Goal: Task Accomplishment & Management: Complete application form

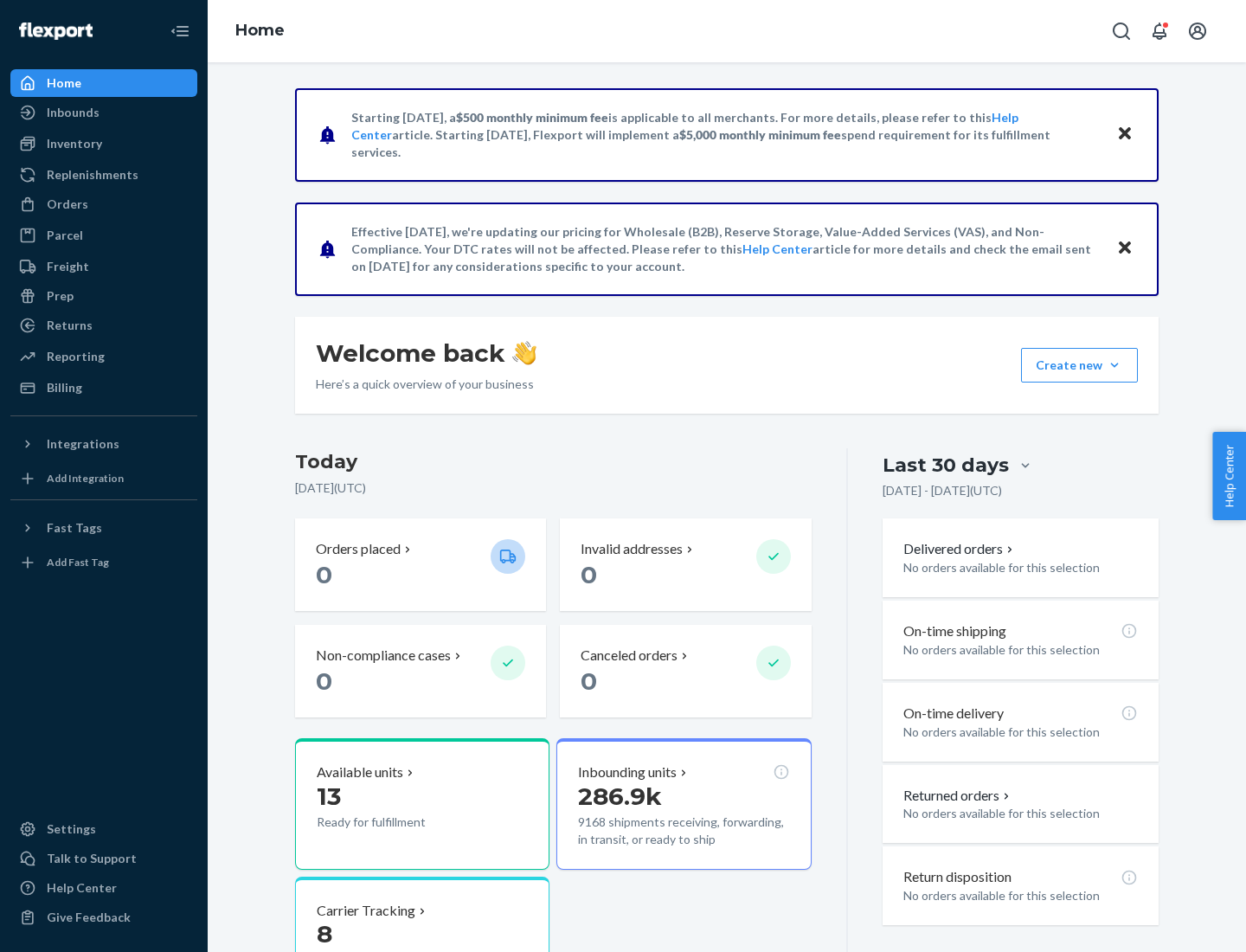
click at [1114, 365] on button "Create new Create new inbound Create new order Create new product" at bounding box center [1079, 365] width 117 height 34
click at [104, 112] on div "Inbounds" at bounding box center [104, 112] width 184 height 24
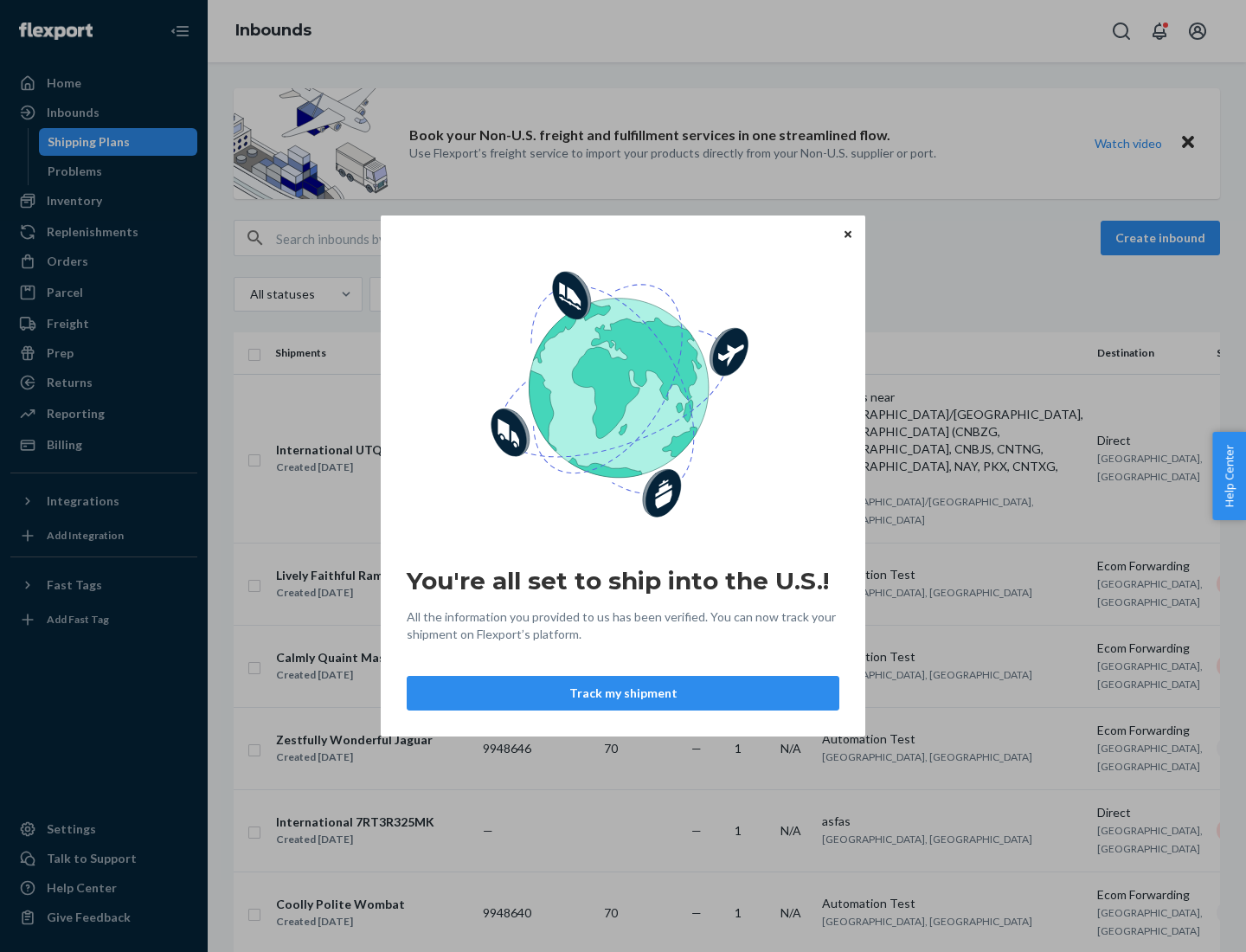
click at [847, 234] on icon "Close" at bounding box center [847, 233] width 6 height 6
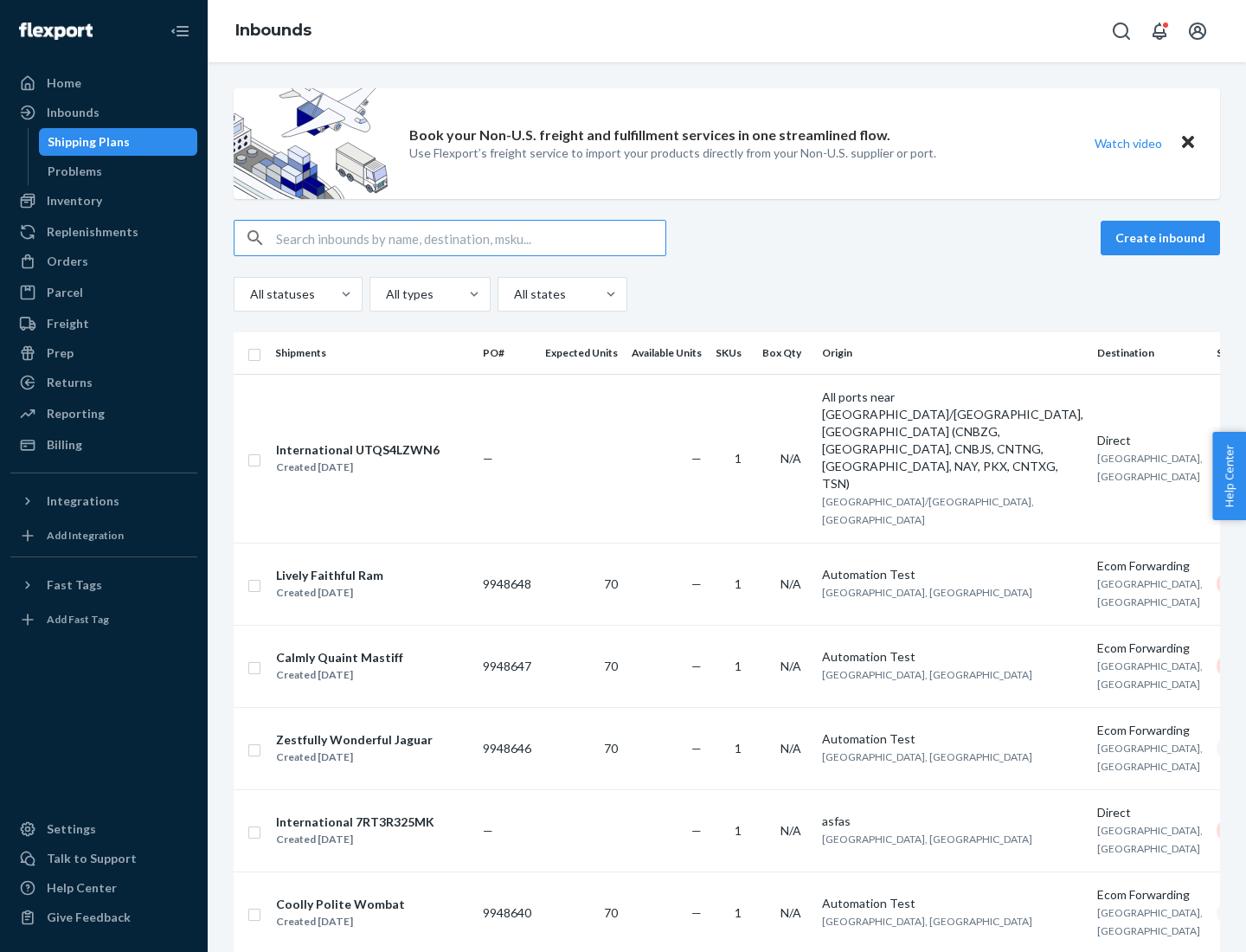
click at [1163, 238] on button "Create inbound" at bounding box center [1160, 238] width 120 height 34
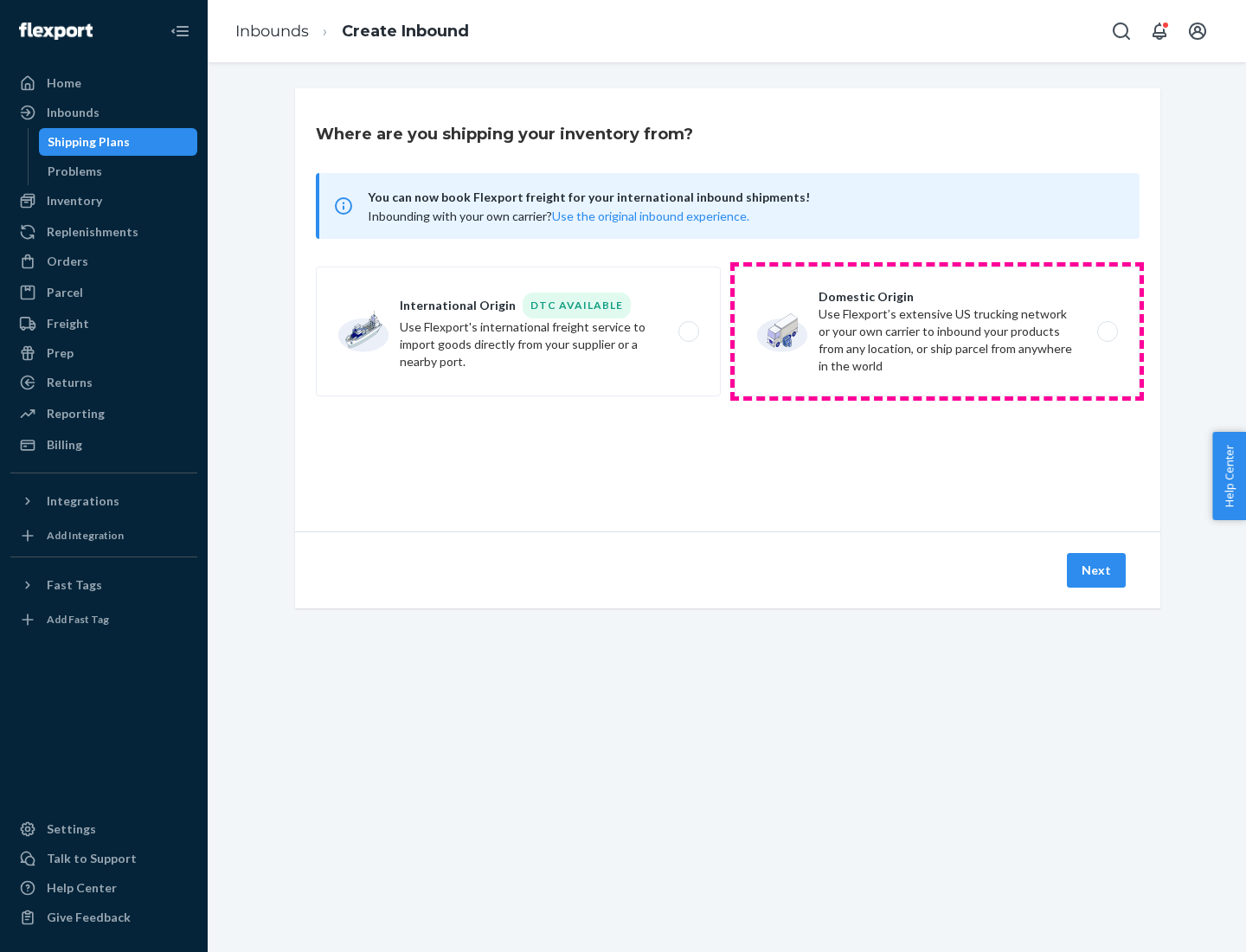
click at [937, 331] on label "Domestic Origin Use Flexport’s extensive US trucking network or your own carrie…" at bounding box center [937, 331] width 405 height 130
click at [1107, 331] on input "Domestic Origin Use Flexport’s extensive US trucking network or your own carrie…" at bounding box center [1112, 332] width 11 height 11
radio input "true"
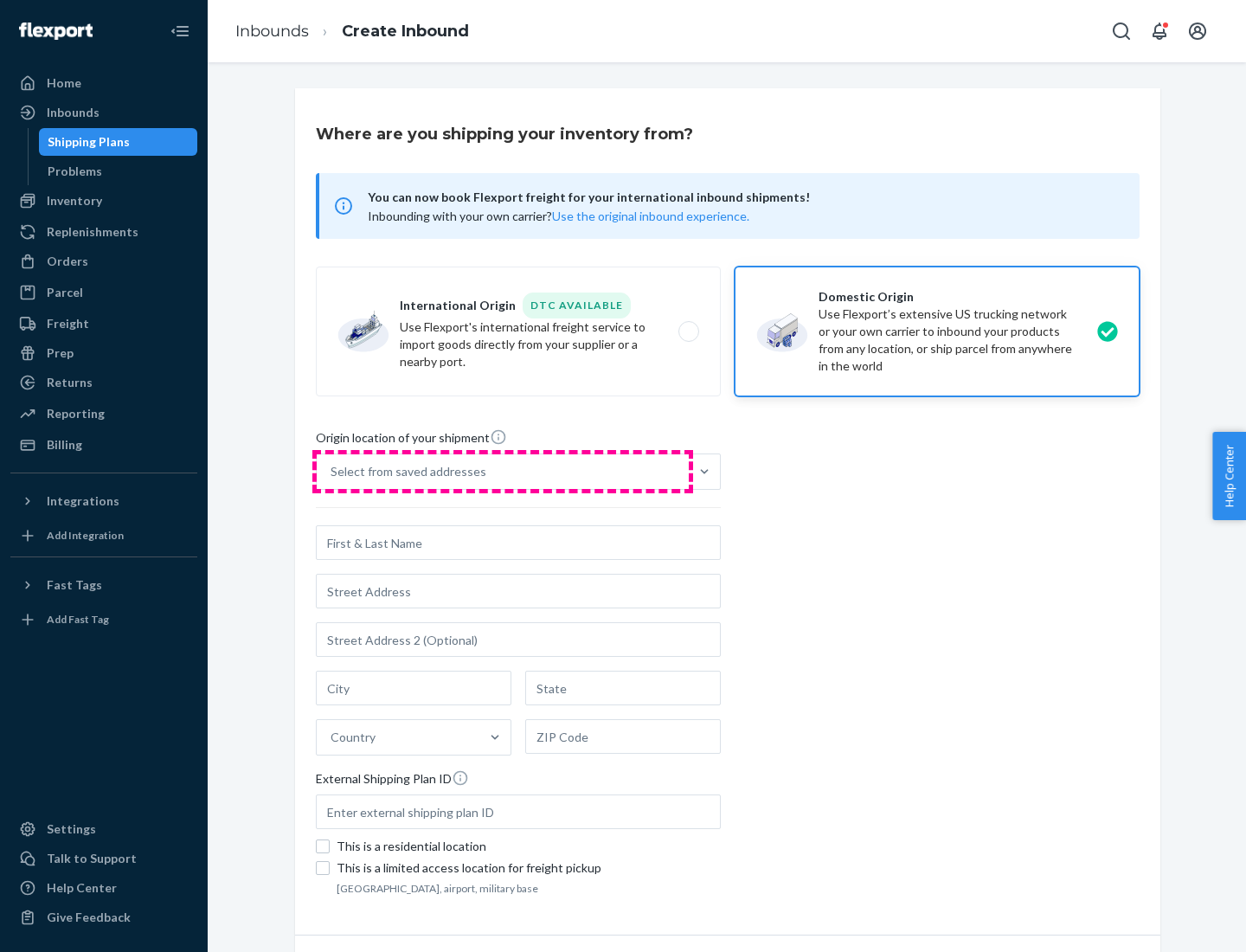
click at [503, 471] on div "Select from saved addresses" at bounding box center [502, 471] width 372 height 34
click at [332, 471] on input "Select from saved addresses" at bounding box center [331, 471] width 2 height 18
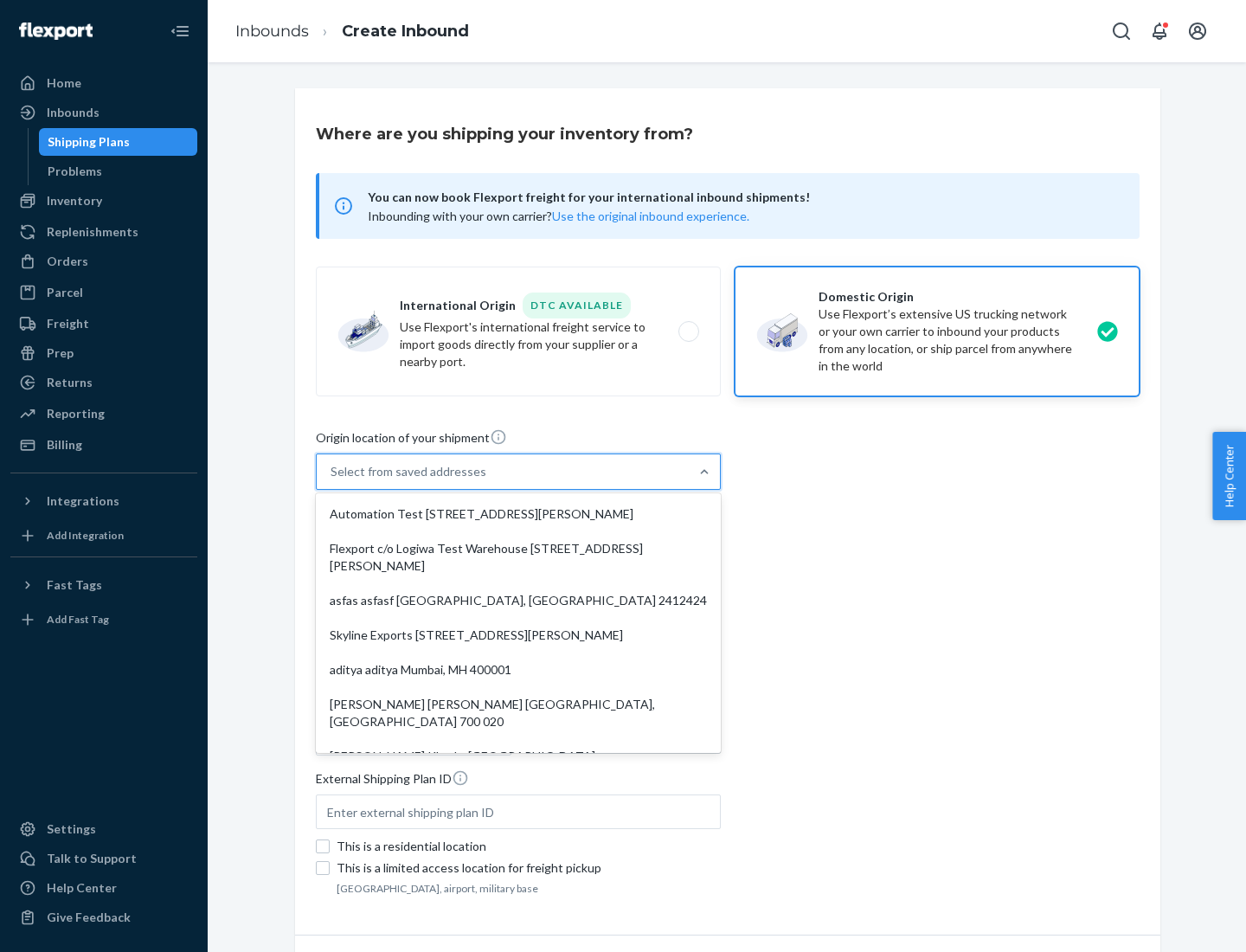
scroll to position [6, 0]
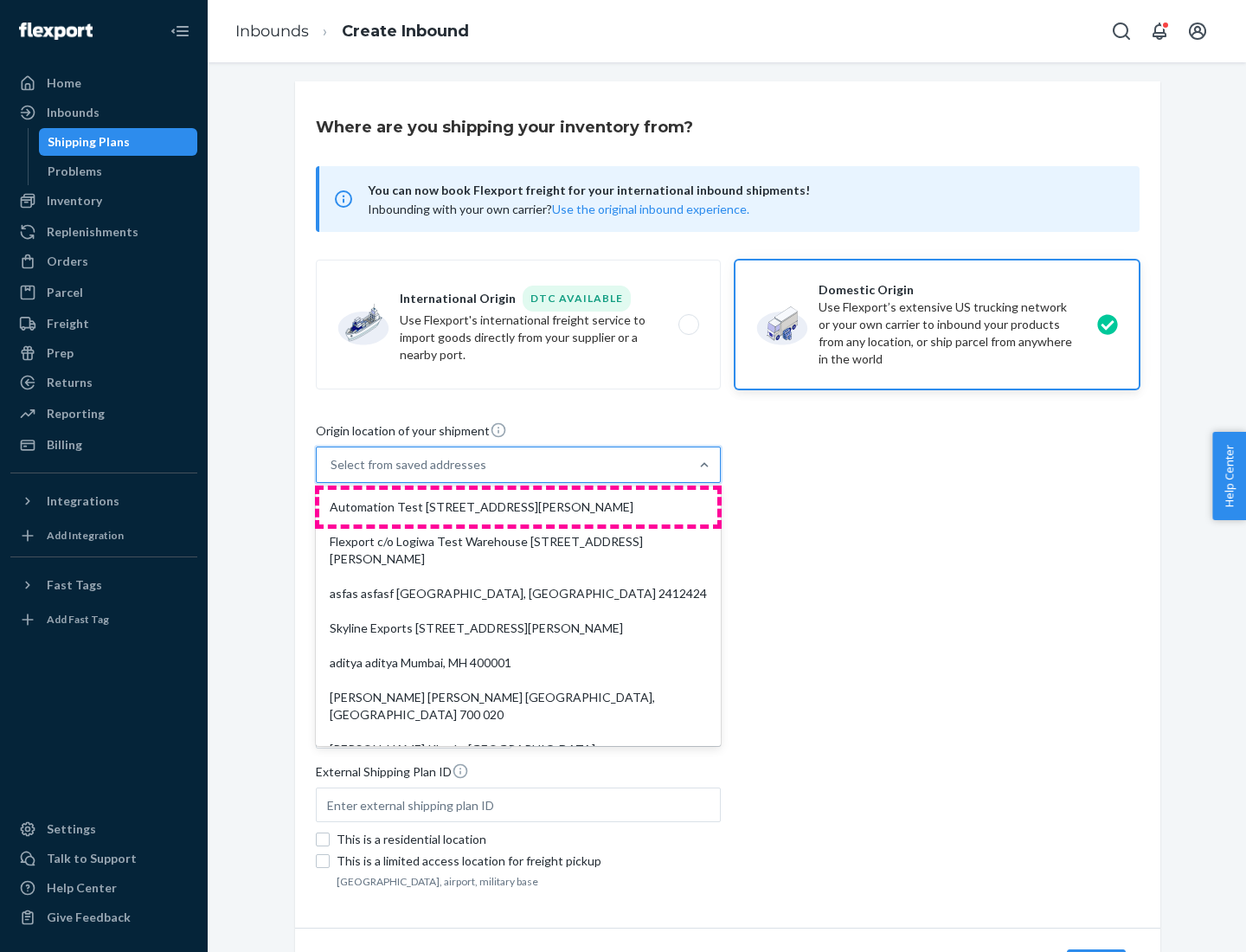
click at [518, 507] on div "Automation Test [STREET_ADDRESS][PERSON_NAME]" at bounding box center [518, 507] width 398 height 34
click at [332, 473] on input "option Automation Test [STREET_ADDRESS][PERSON_NAME]. 9 results available. Use …" at bounding box center [331, 464] width 2 height 18
type input "Automation Test"
type input "9th Floor"
type input "[GEOGRAPHIC_DATA]"
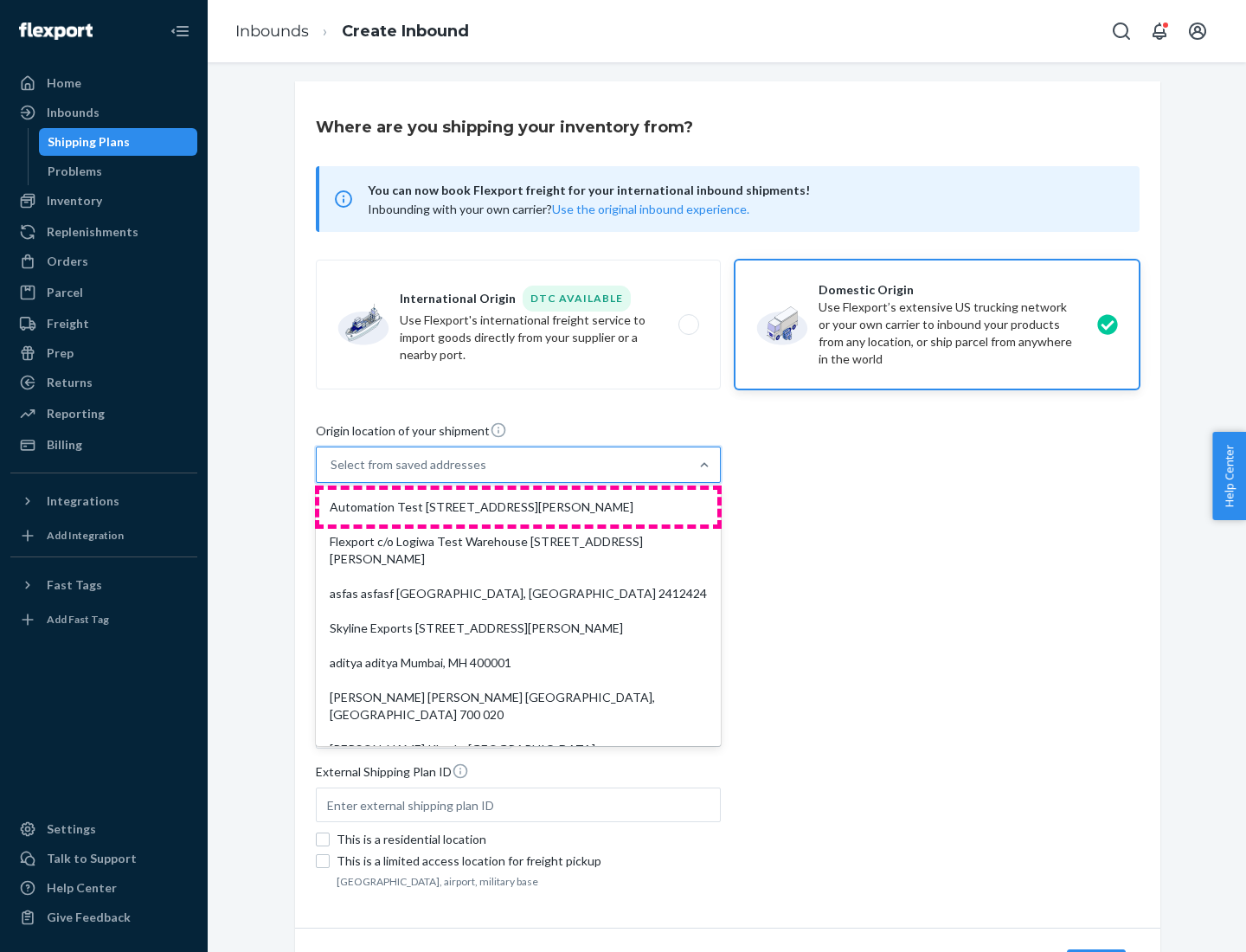
type input "CA"
type input "94104"
type input "[STREET_ADDRESS][PERSON_NAME]"
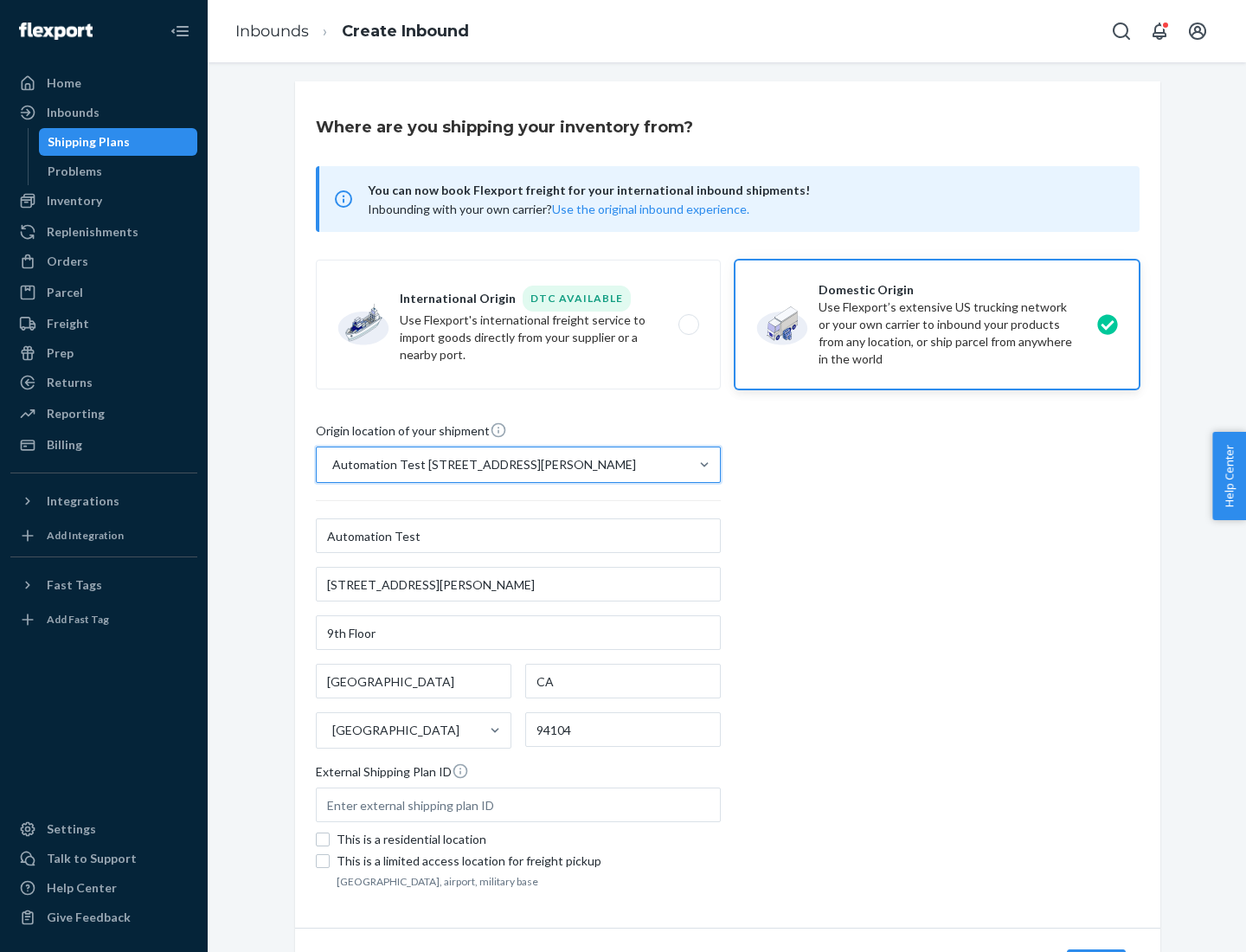
scroll to position [101, 0]
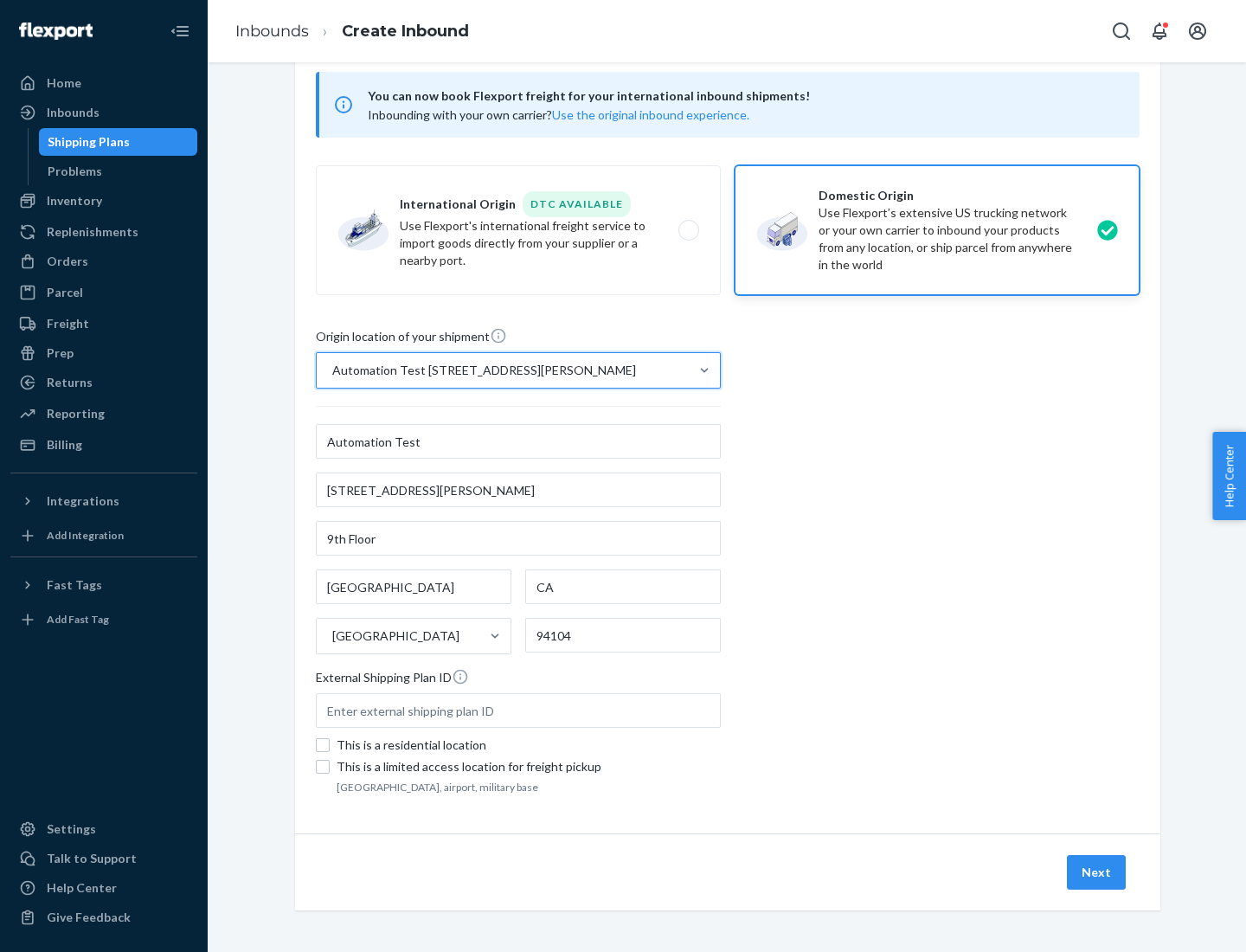
click at [1097, 872] on button "Next" at bounding box center [1096, 871] width 58 height 34
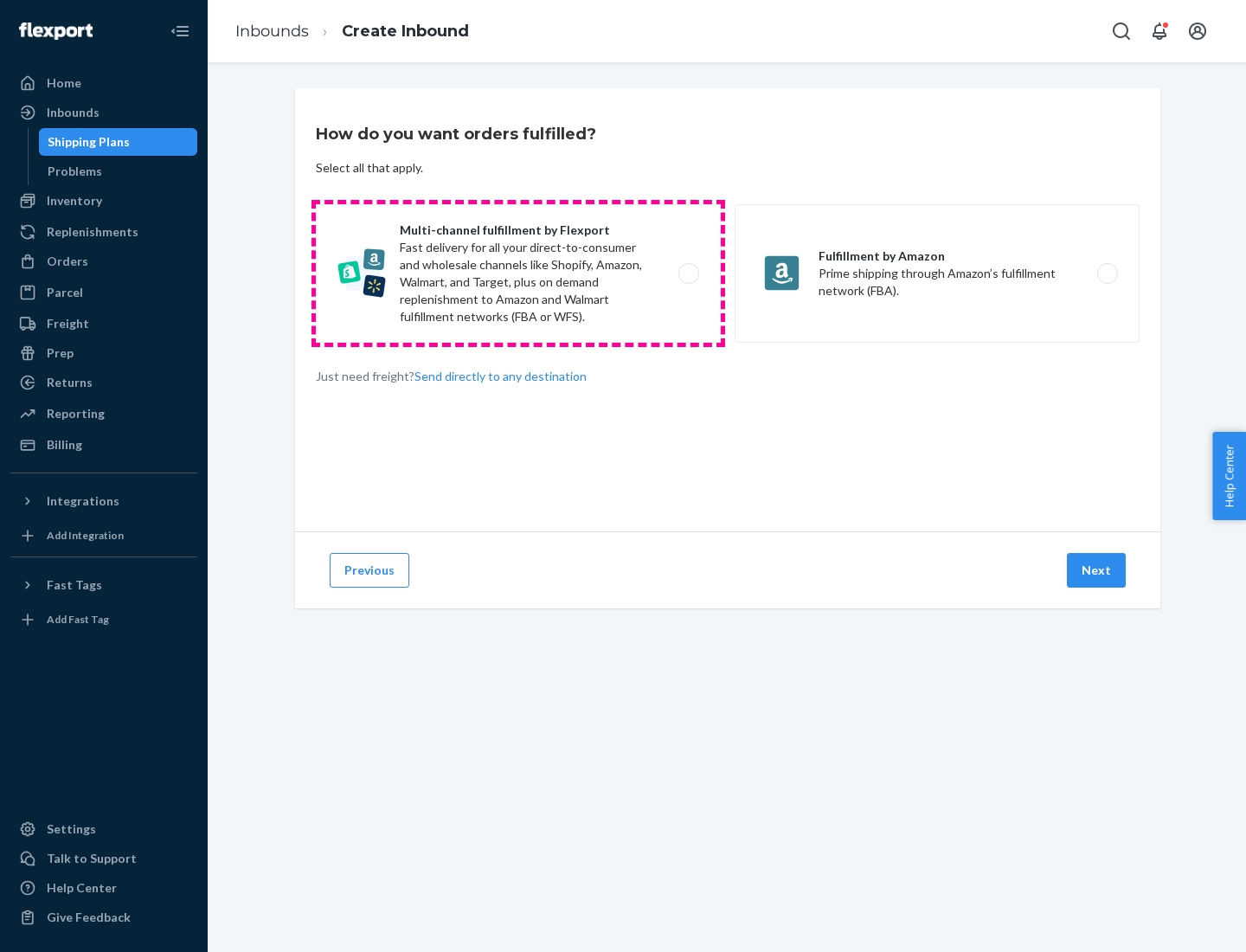
click at [518, 274] on label "Multi-channel fulfillment by Flexport Fast delivery for all your direct-to-cons…" at bounding box center [518, 273] width 405 height 138
click at [687, 274] on input "Multi-channel fulfillment by Flexport Fast delivery for all your direct-to-cons…" at bounding box center [693, 274] width 11 height 11
radio input "true"
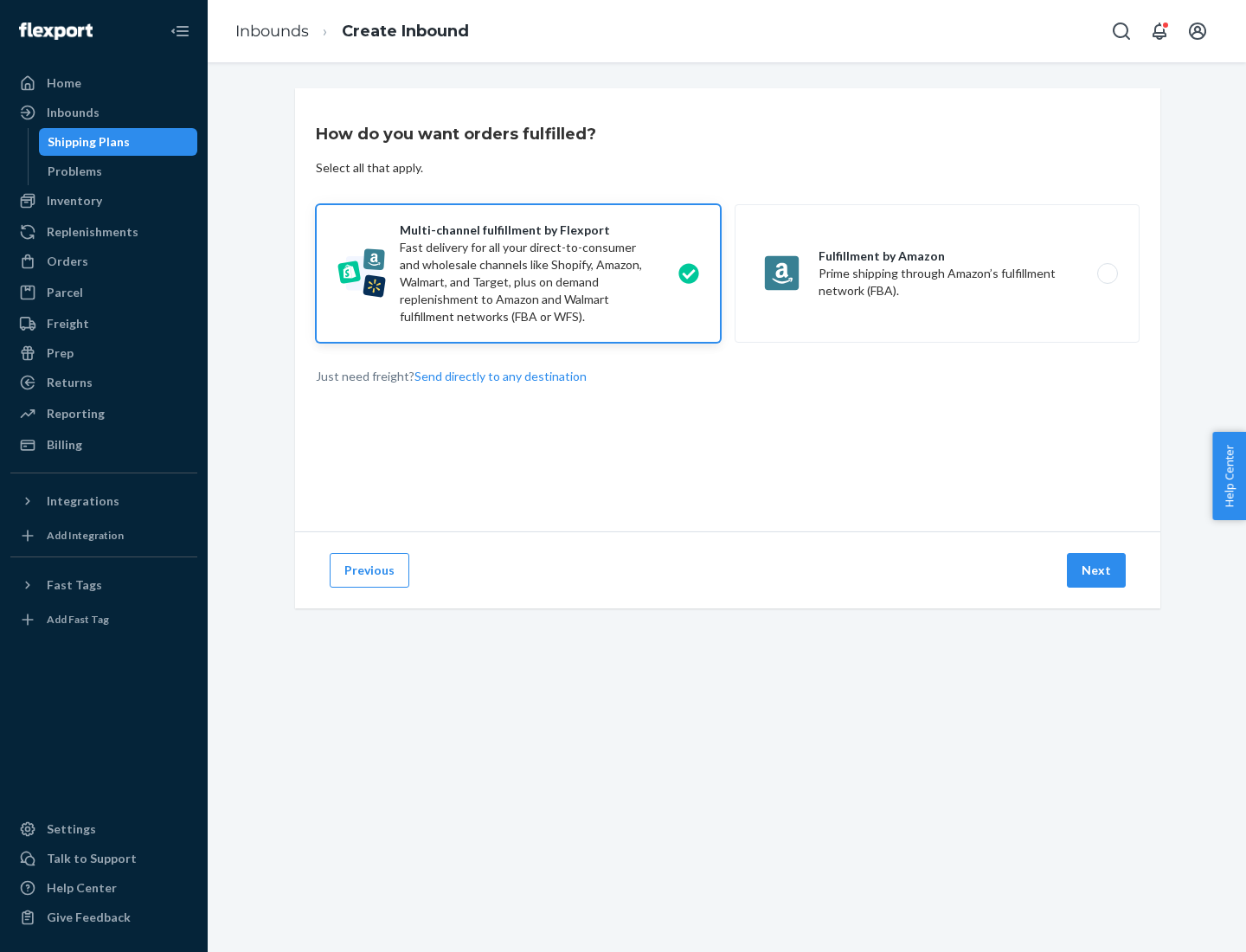
click at [1097, 570] on button "Next" at bounding box center [1096, 570] width 58 height 34
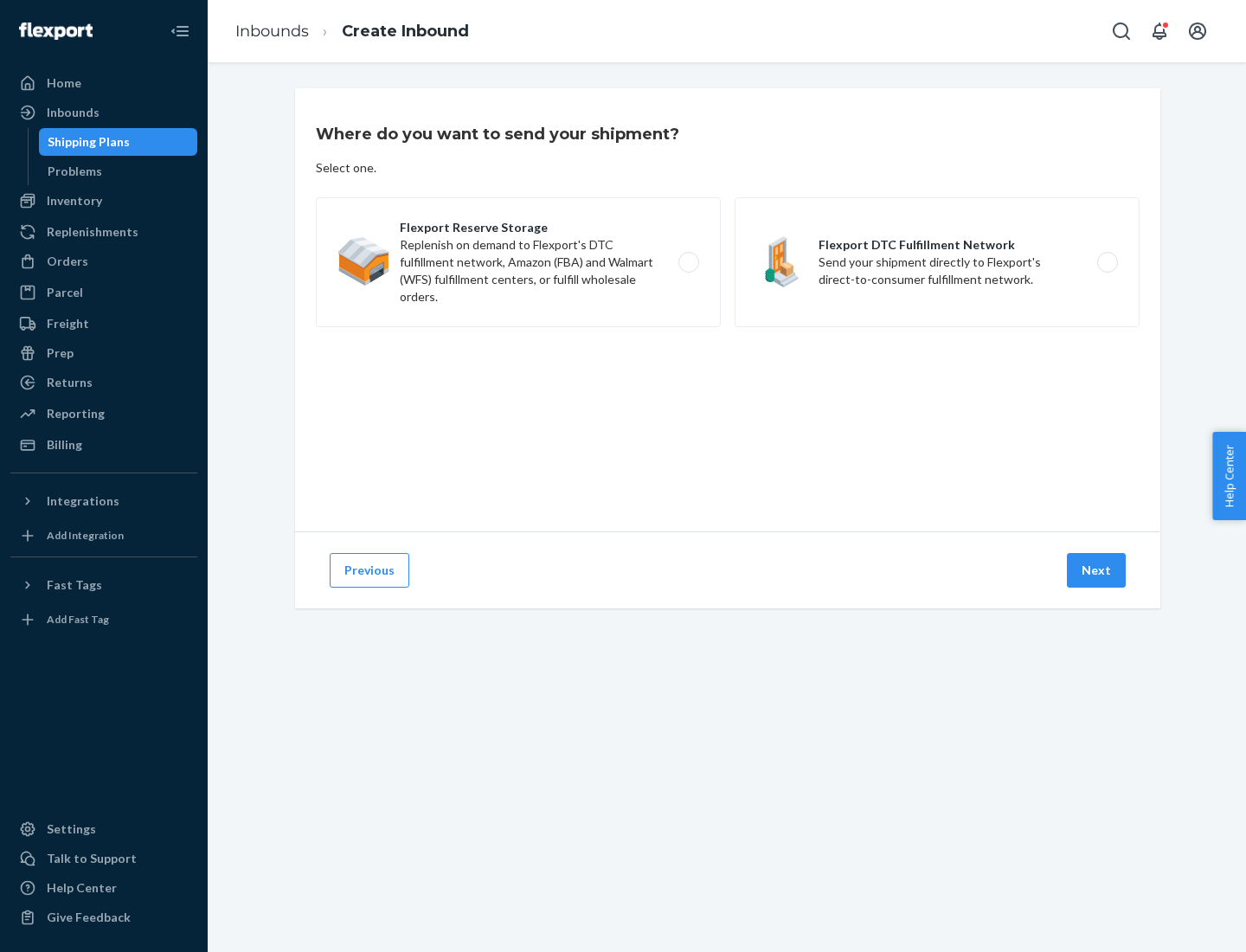
click at [518, 263] on label "Flexport Reserve Storage Replenish on demand to Flexport's DTC fulfillment netw…" at bounding box center [518, 263] width 405 height 130
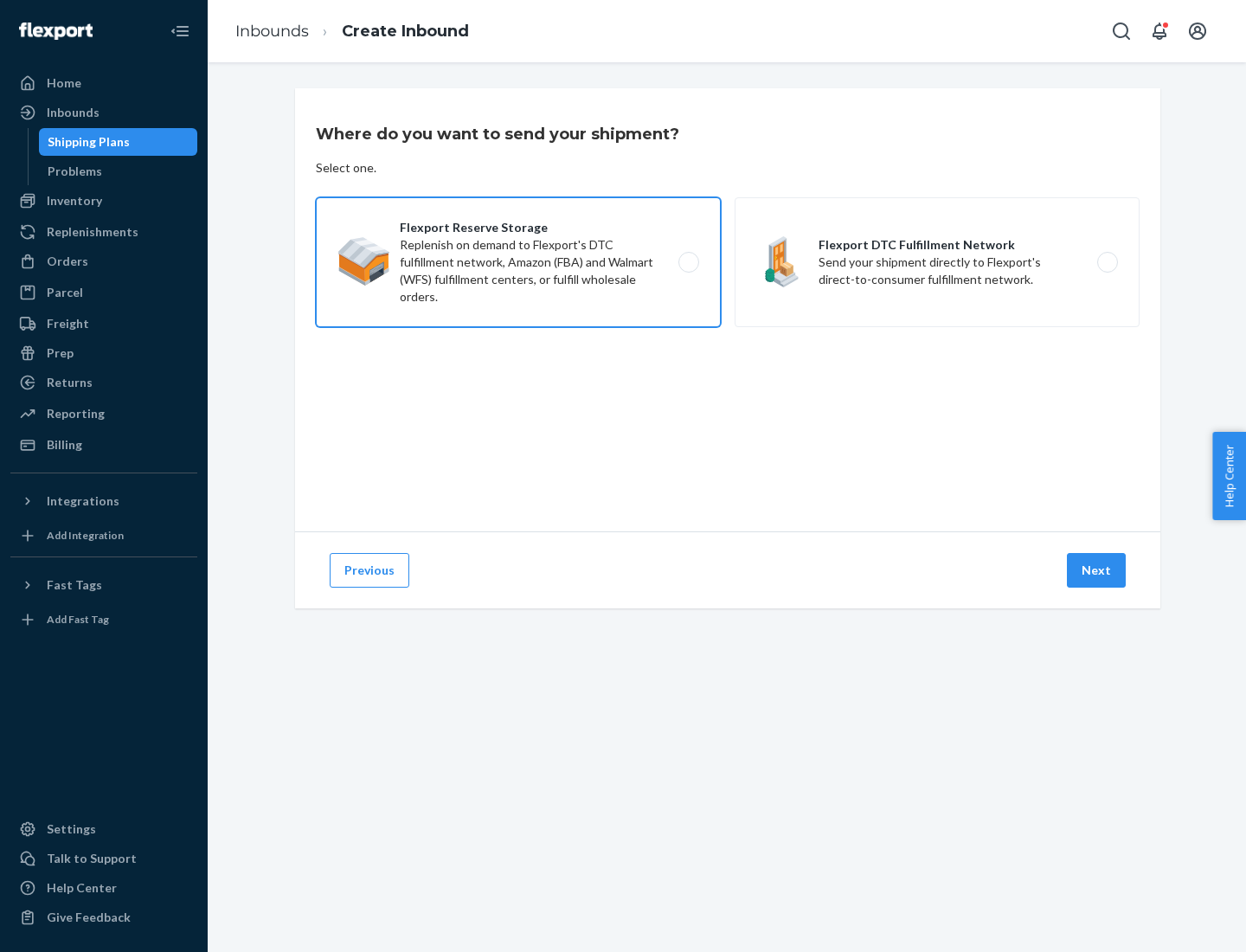
click at [687, 263] on input "Flexport Reserve Storage Replenish on demand to Flexport's DTC fulfillment netw…" at bounding box center [693, 263] width 11 height 11
radio input "true"
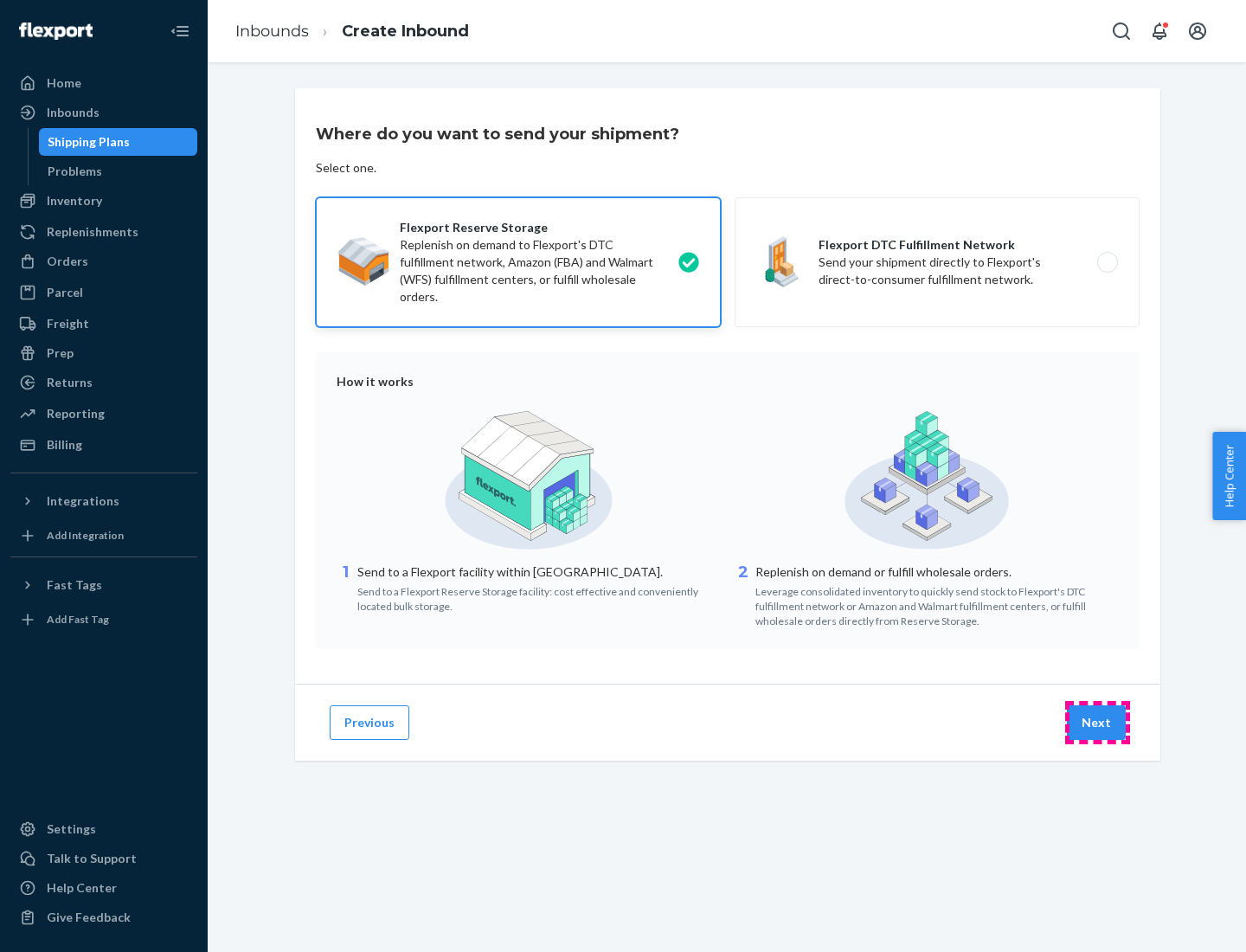
click at [1097, 723] on button "Next" at bounding box center [1096, 722] width 58 height 34
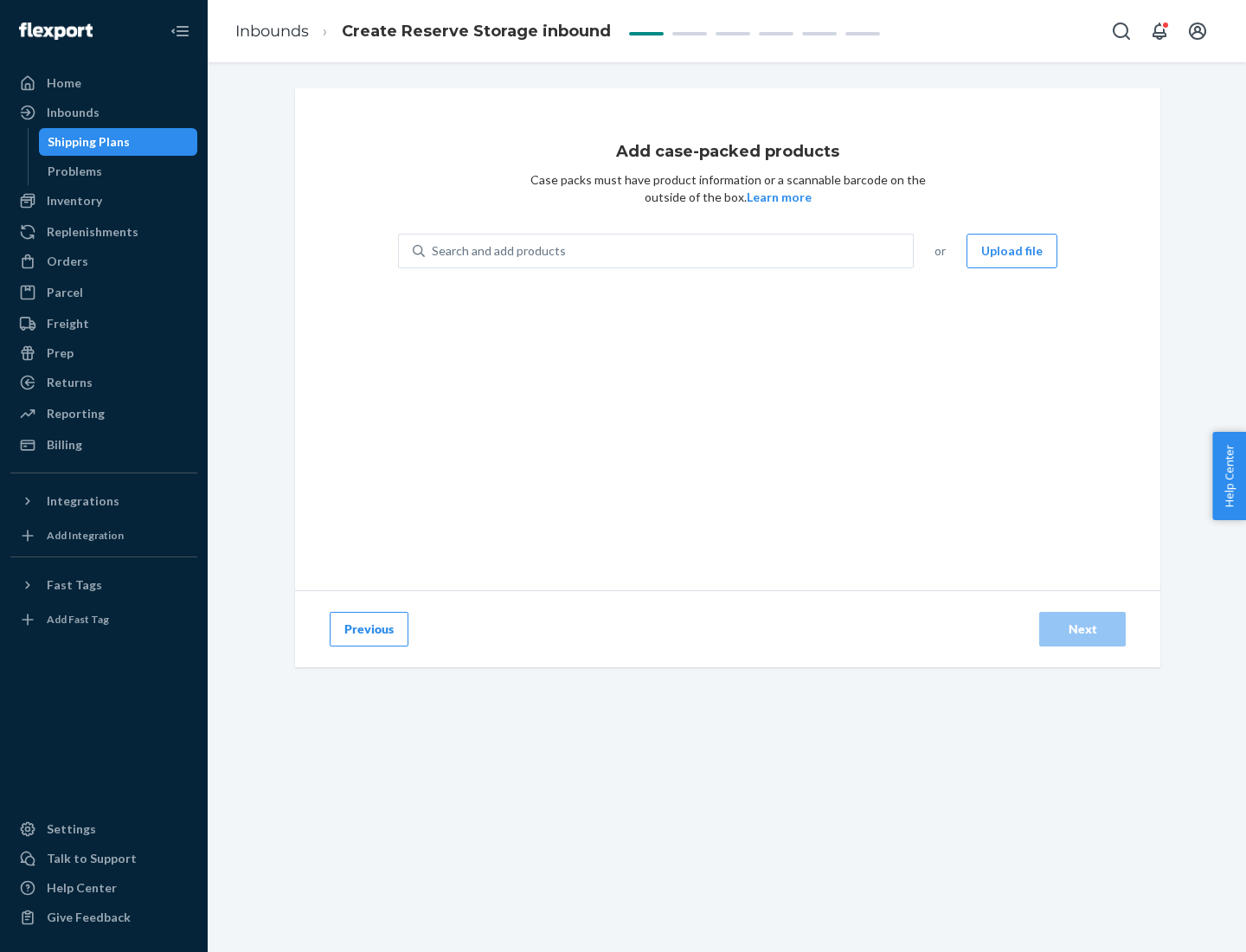
click at [670, 251] on div "Search and add products" at bounding box center [669, 251] width 488 height 32
click at [433, 251] on input "Search and add products" at bounding box center [432, 251] width 2 height 18
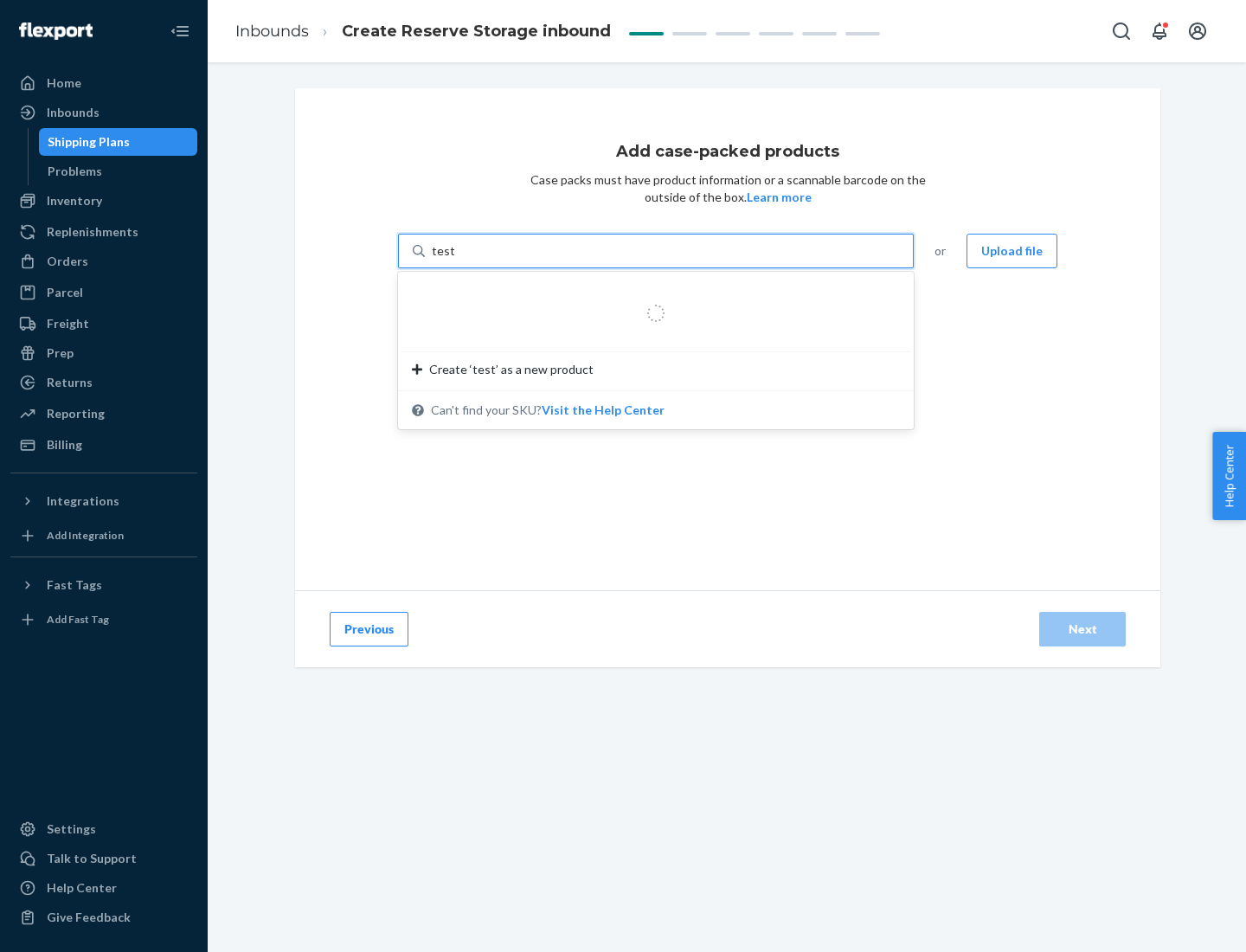
type input "test-syn"
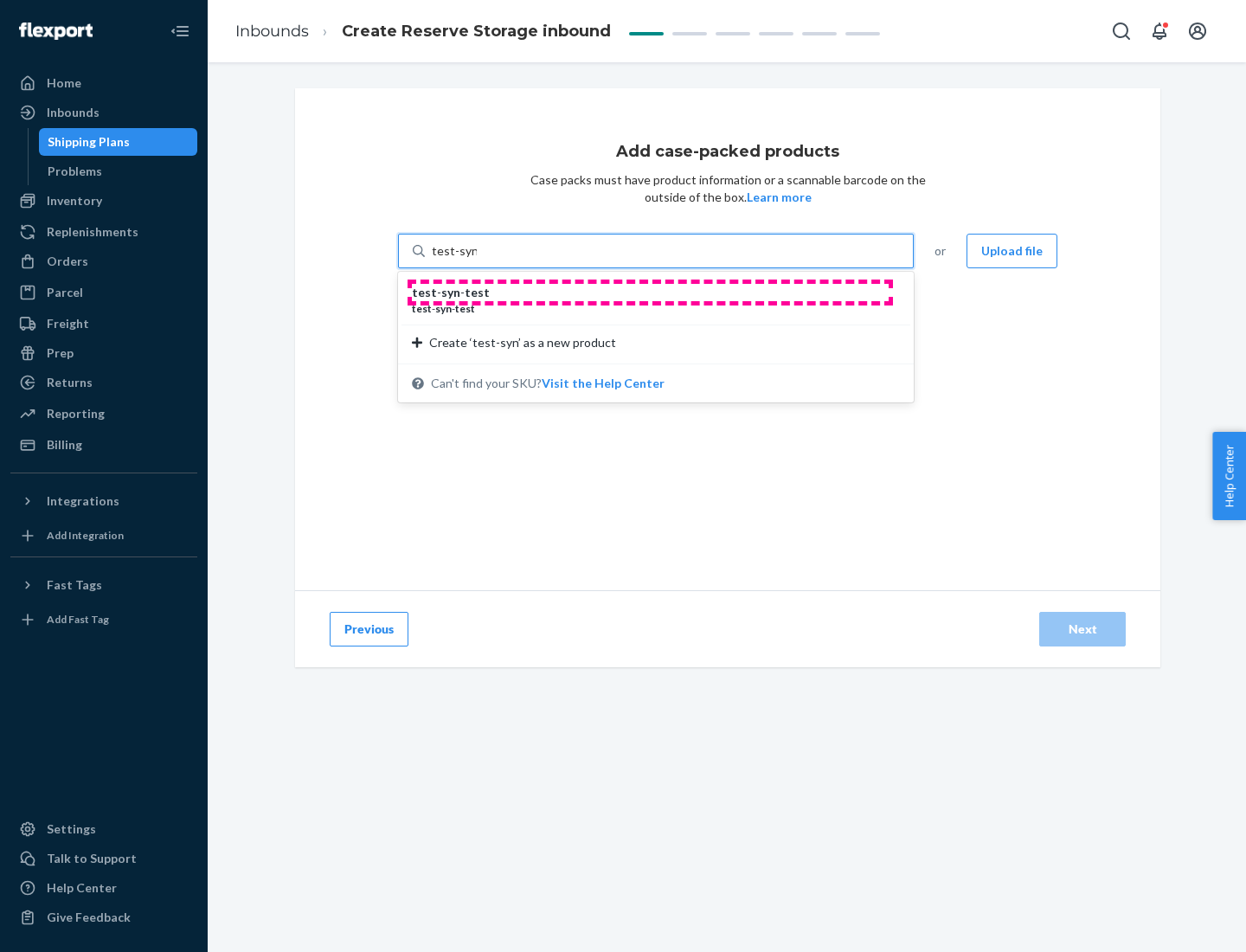
click at [649, 292] on div "test - syn - test" at bounding box center [649, 292] width 474 height 18
click at [477, 260] on input "test-syn" at bounding box center [454, 251] width 45 height 18
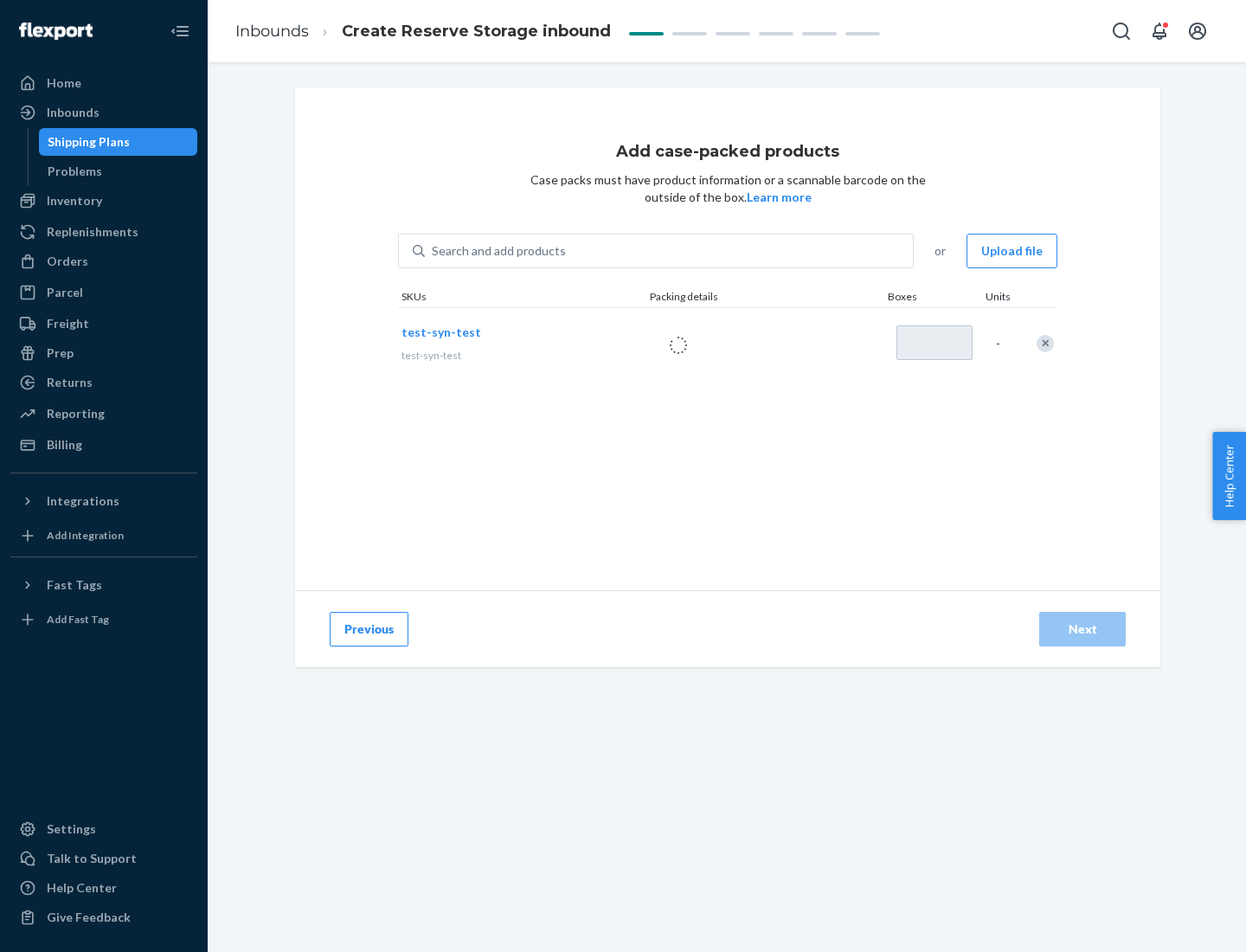
type input "1"
